Goal: Task Accomplishment & Management: Use online tool/utility

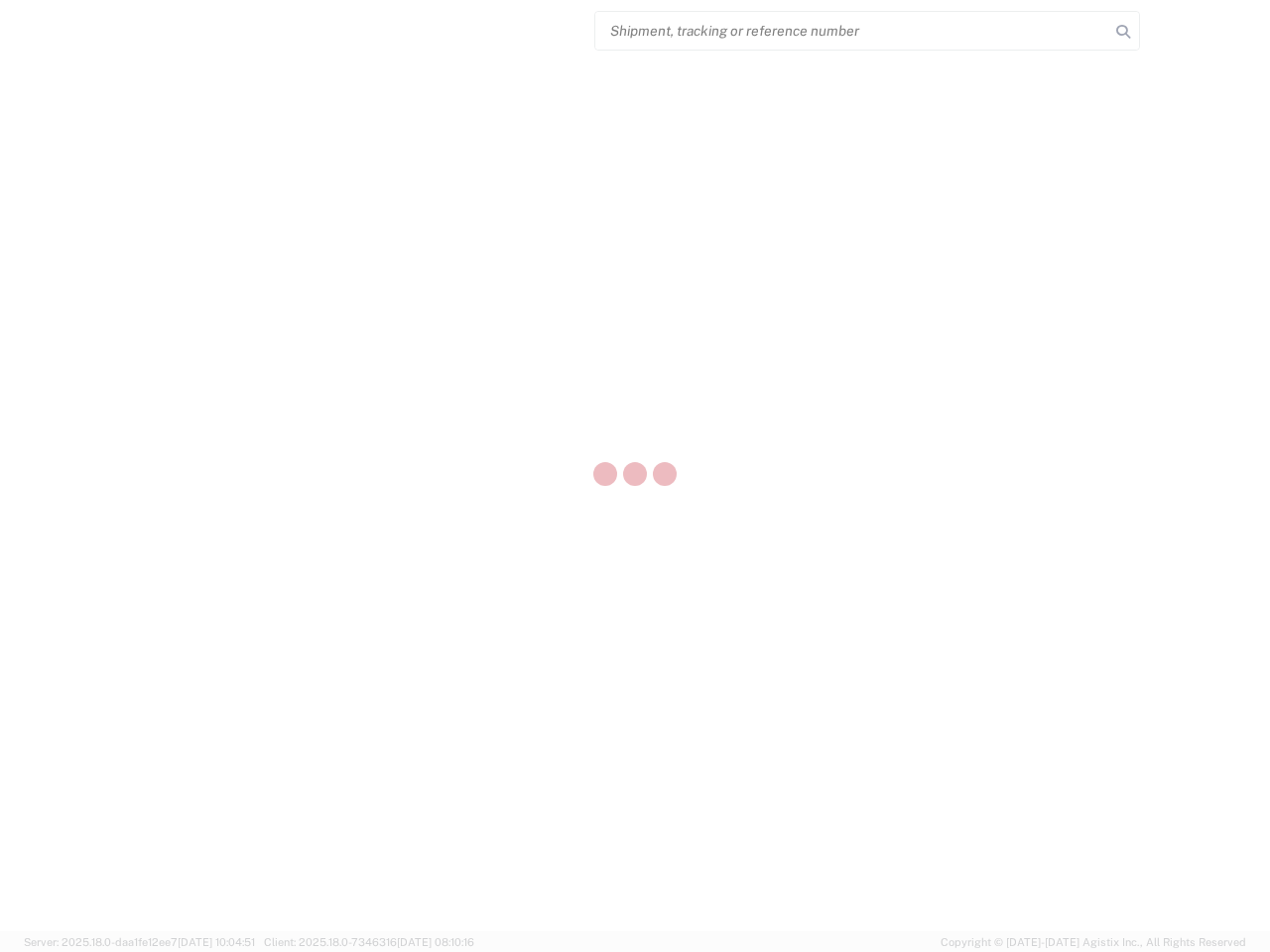
select select "US"
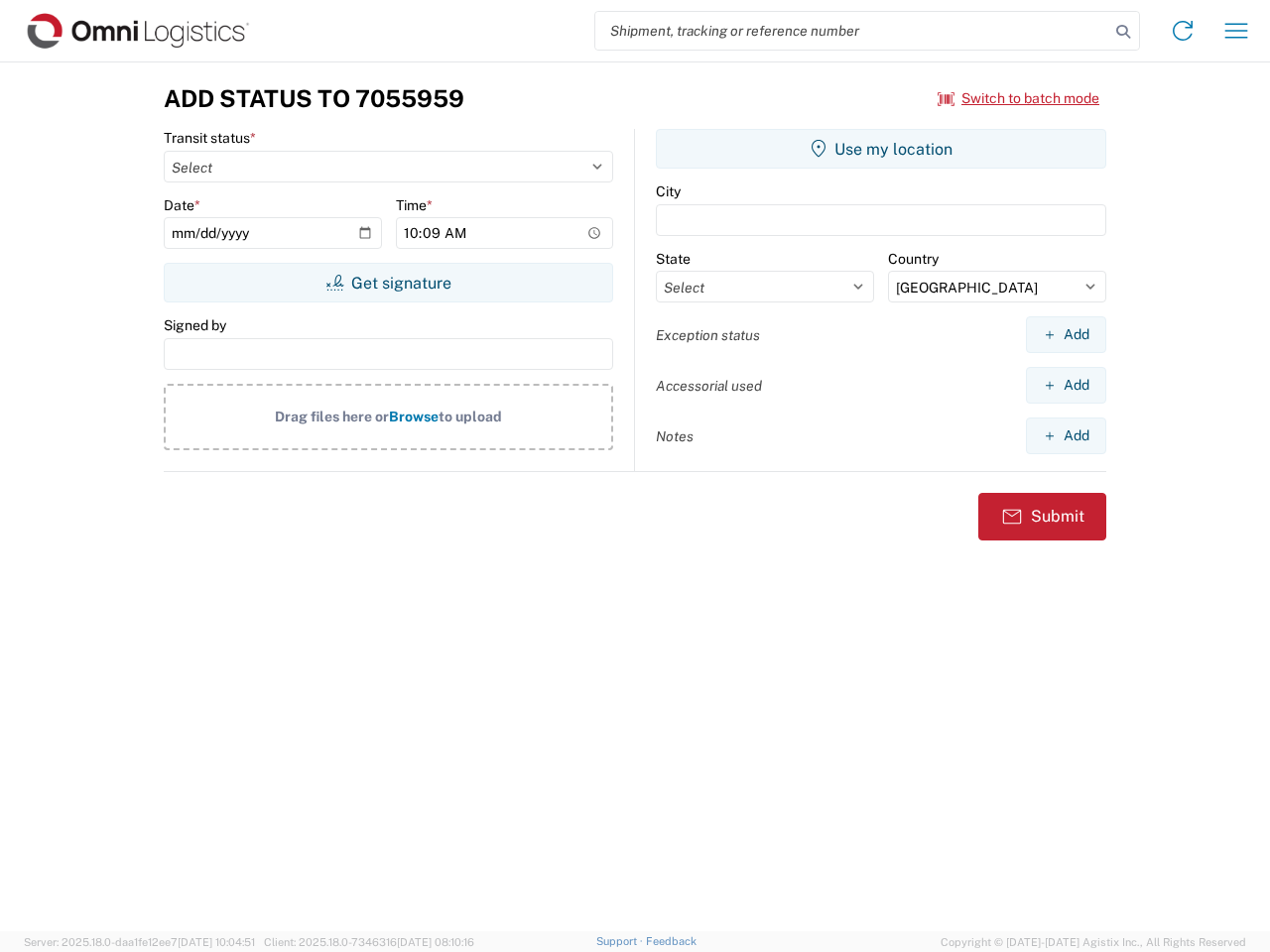
click at [853, 31] on input "search" at bounding box center [853, 31] width 514 height 38
click at [1124, 32] on icon at bounding box center [1124, 32] width 28 height 28
click at [1183, 31] on icon at bounding box center [1183, 31] width 32 height 32
click at [1236, 31] on icon "button" at bounding box center [1236, 30] width 23 height 15
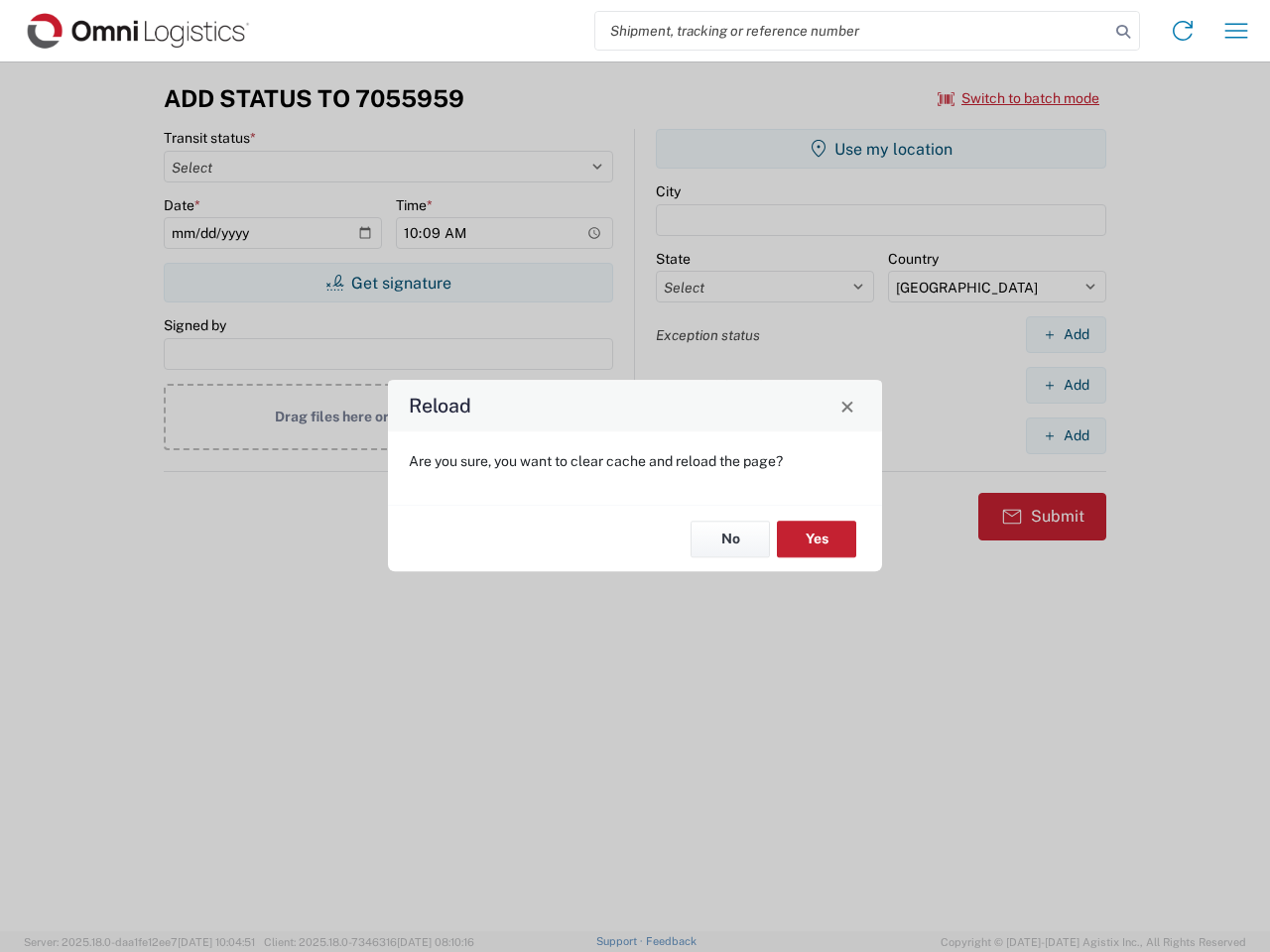
click at [388, 283] on div "Reload Are you sure, you want to clear cache and reload the page? No Yes" at bounding box center [635, 476] width 1270 height 952
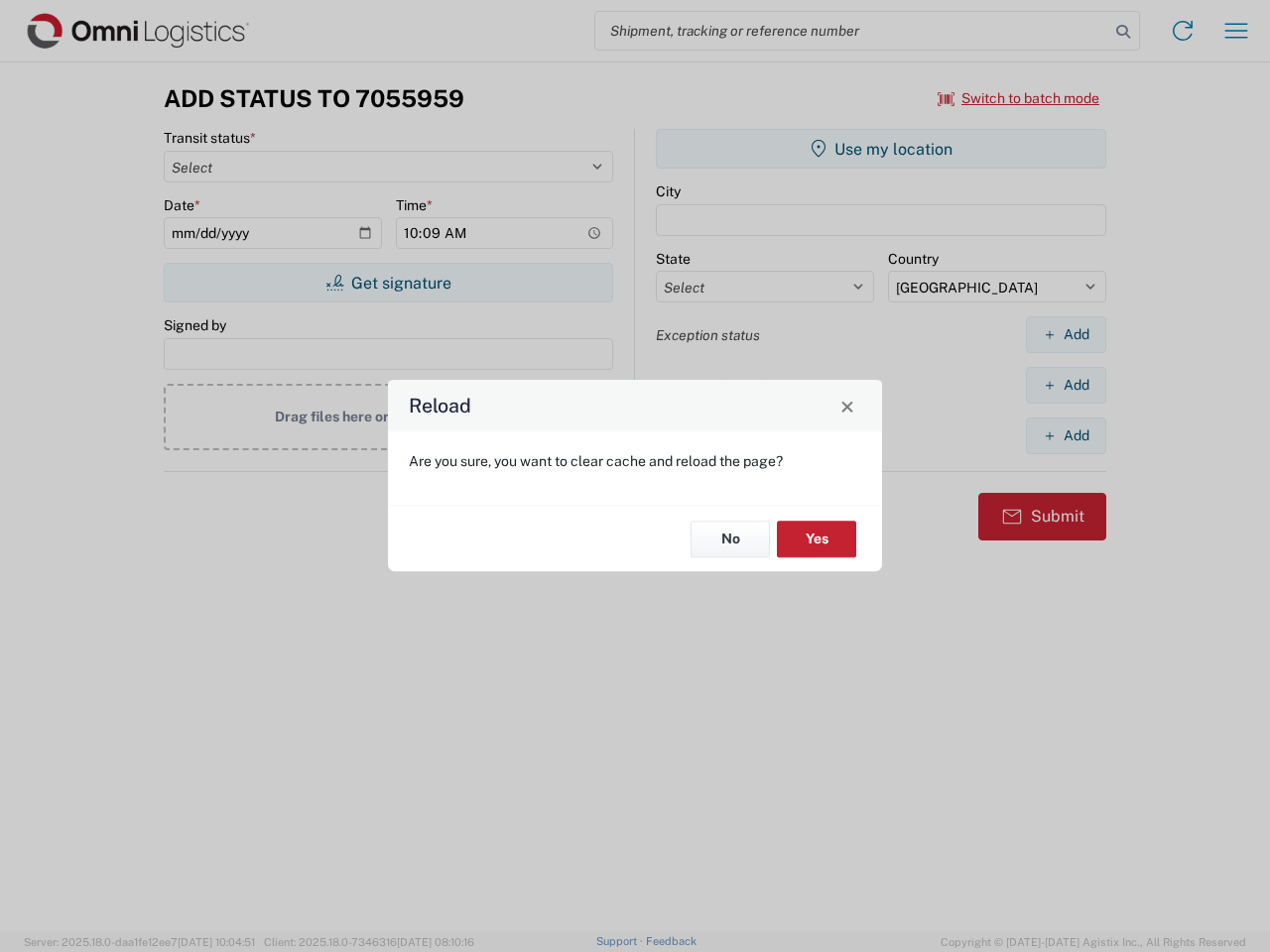
click at [882, 148] on div "Reload Are you sure, you want to clear cache and reload the page? No Yes" at bounding box center [635, 476] width 1270 height 952
click at [1066, 335] on div "Reload Are you sure, you want to clear cache and reload the page? No Yes" at bounding box center [635, 476] width 1270 height 952
click at [1066, 385] on div "Reload Are you sure, you want to clear cache and reload the page? No Yes" at bounding box center [635, 476] width 1270 height 952
click at [1066, 435] on div "Reload Are you sure, you want to clear cache and reload the page? No Yes" at bounding box center [635, 476] width 1270 height 952
